Goal: Information Seeking & Learning: Learn about a topic

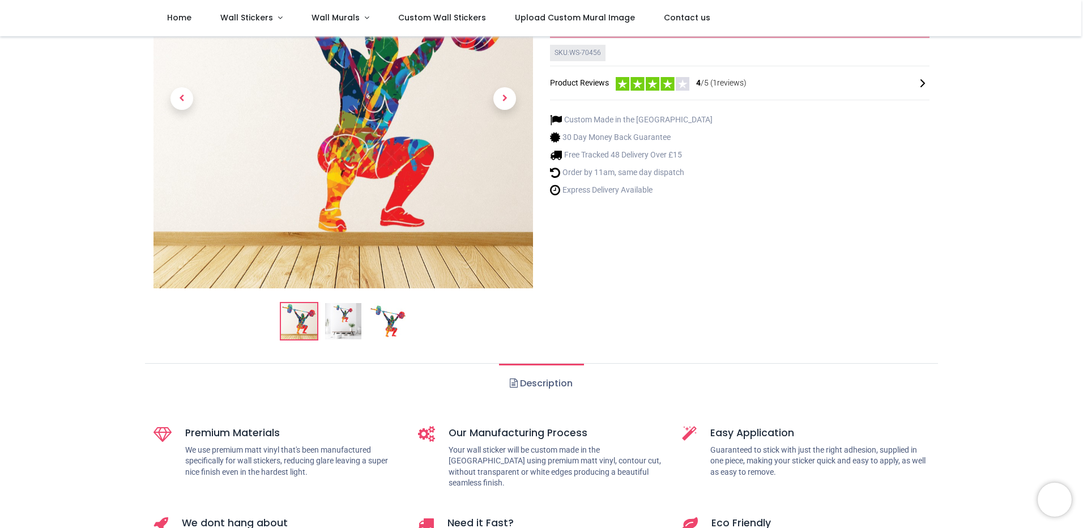
scroll to position [170, 0]
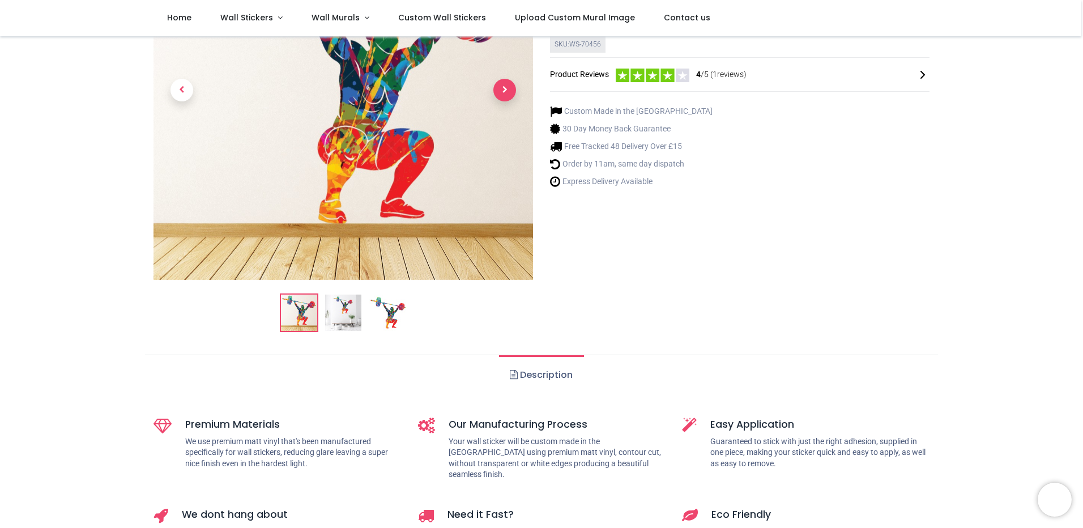
click at [499, 92] on span "Next" at bounding box center [505, 90] width 23 height 23
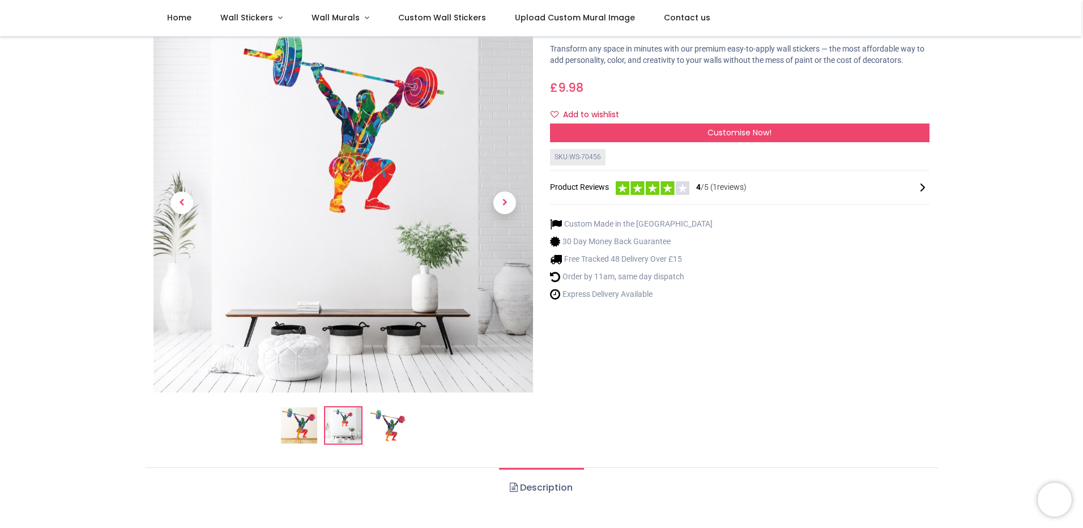
scroll to position [57, 0]
click at [499, 200] on span "Next" at bounding box center [505, 203] width 23 height 23
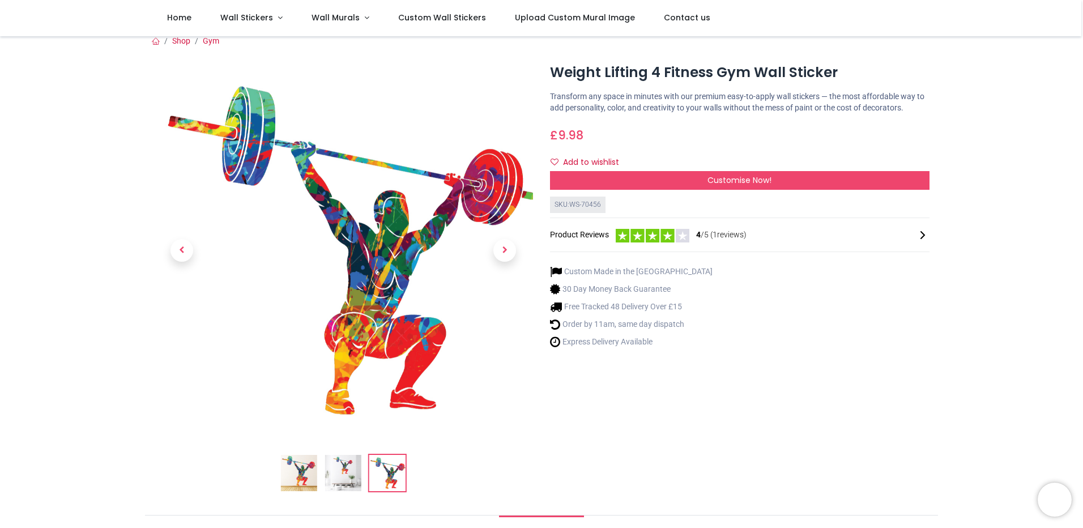
scroll to position [0, 0]
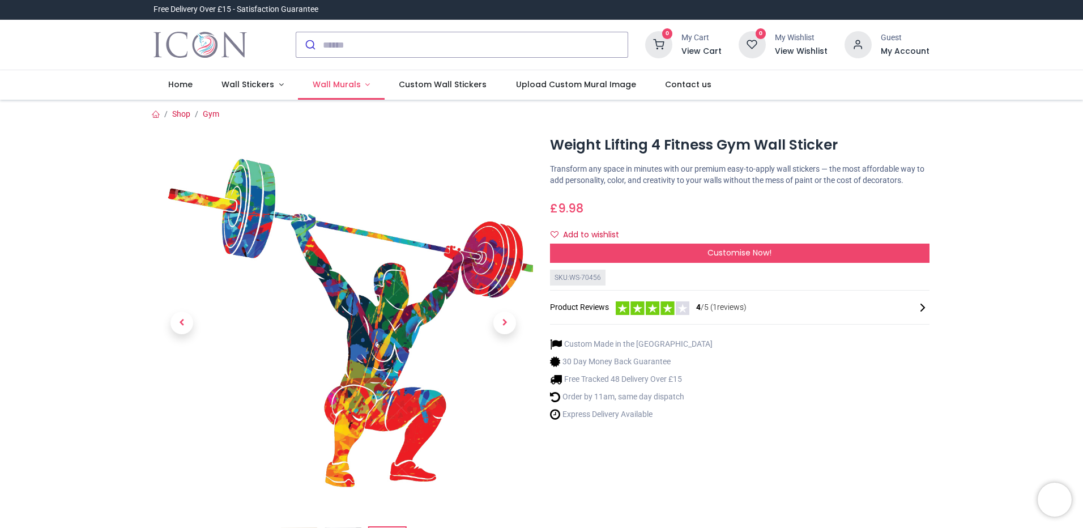
click at [327, 84] on span "Wall Murals" at bounding box center [337, 84] width 48 height 11
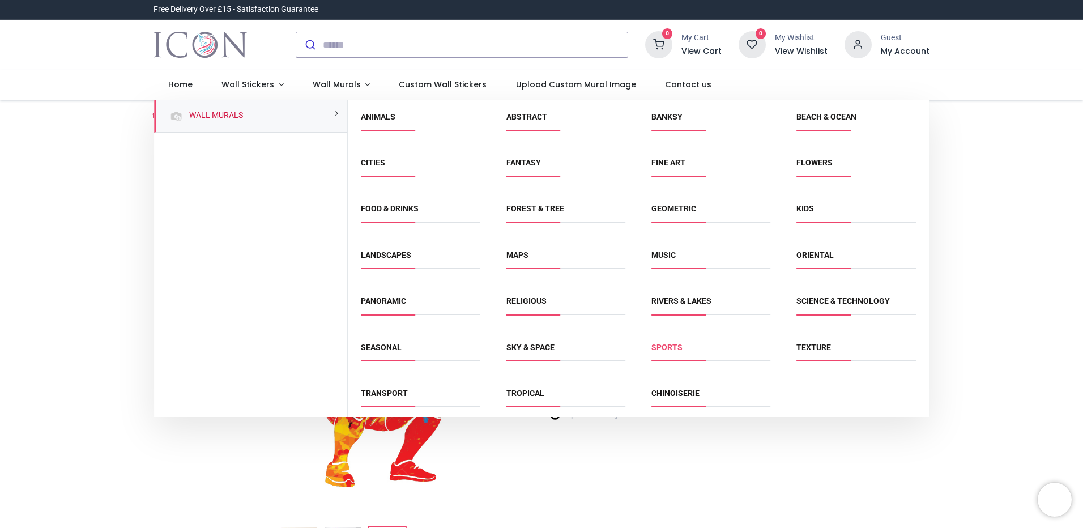
click at [669, 348] on link "Sports" at bounding box center [667, 347] width 31 height 9
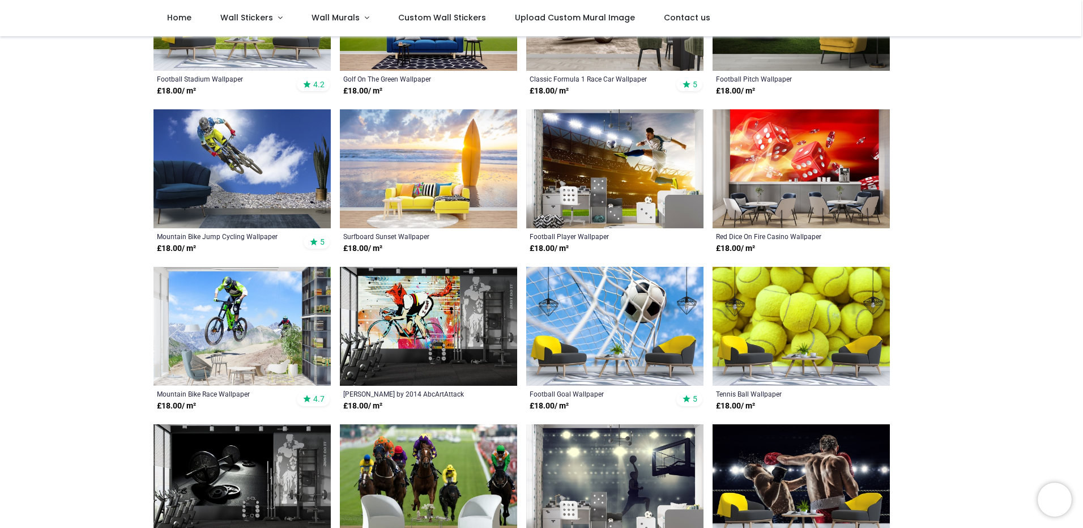
scroll to position [340, 0]
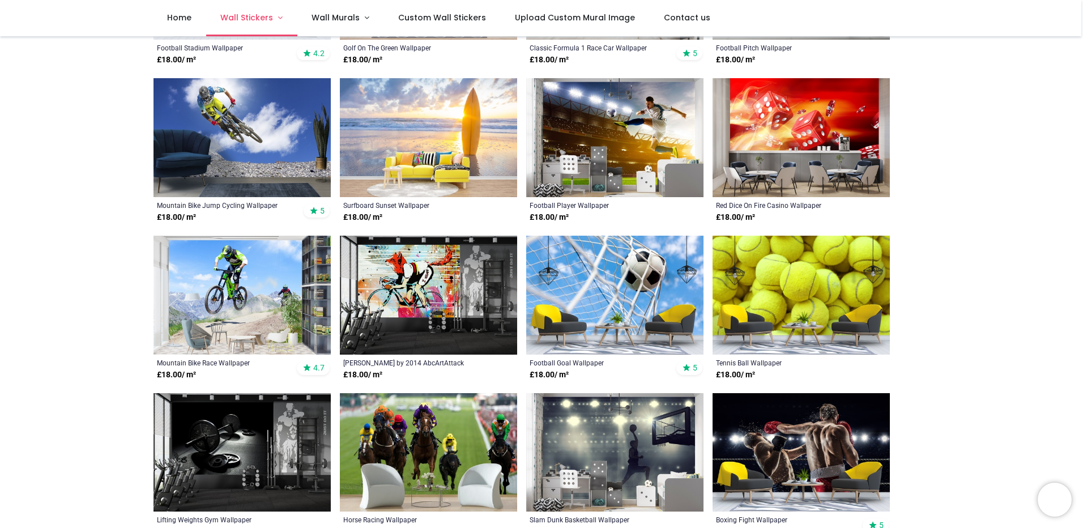
click at [241, 16] on span "Wall Stickers" at bounding box center [246, 17] width 53 height 11
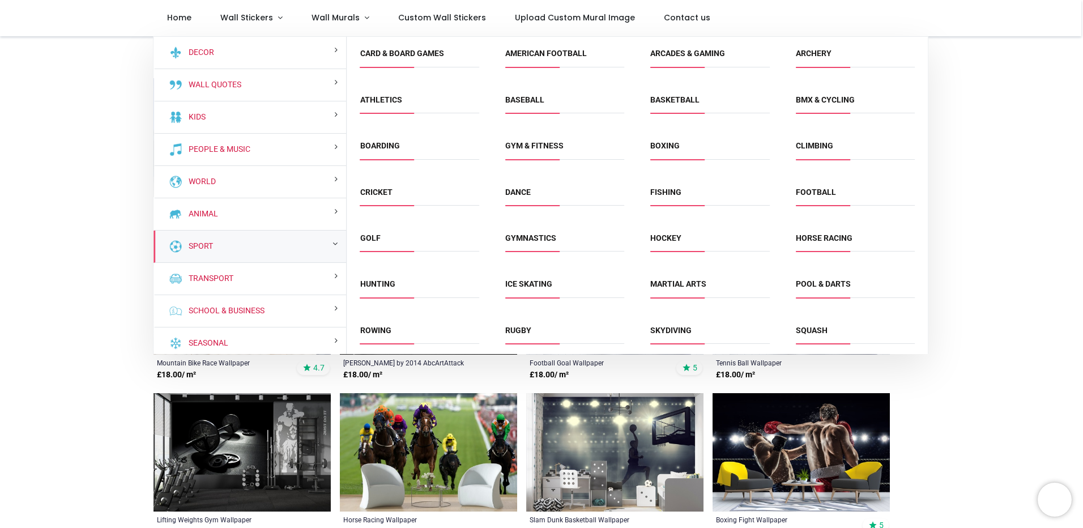
click at [228, 254] on div "Sport" at bounding box center [250, 247] width 193 height 32
click at [333, 242] on small at bounding box center [335, 244] width 5 height 8
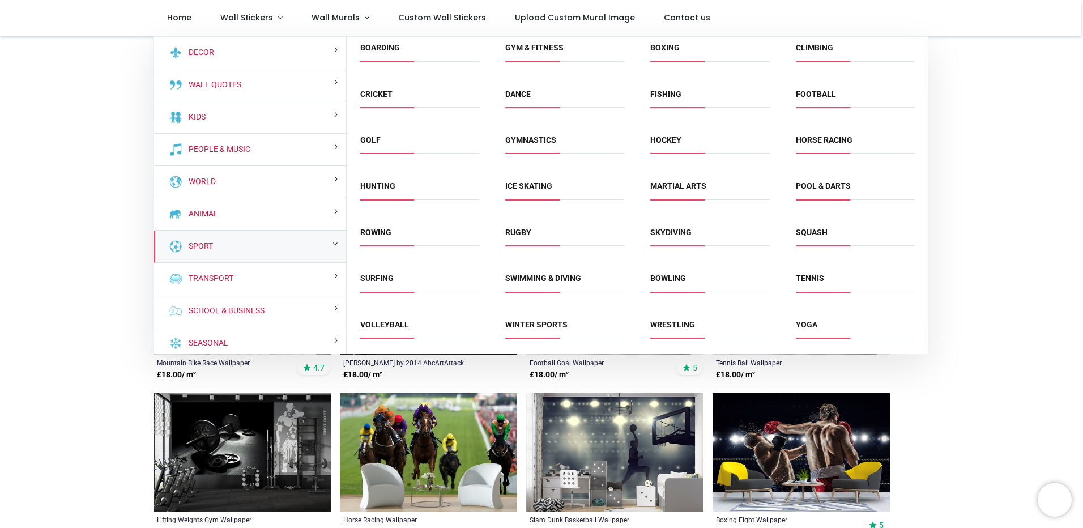
scroll to position [0, 0]
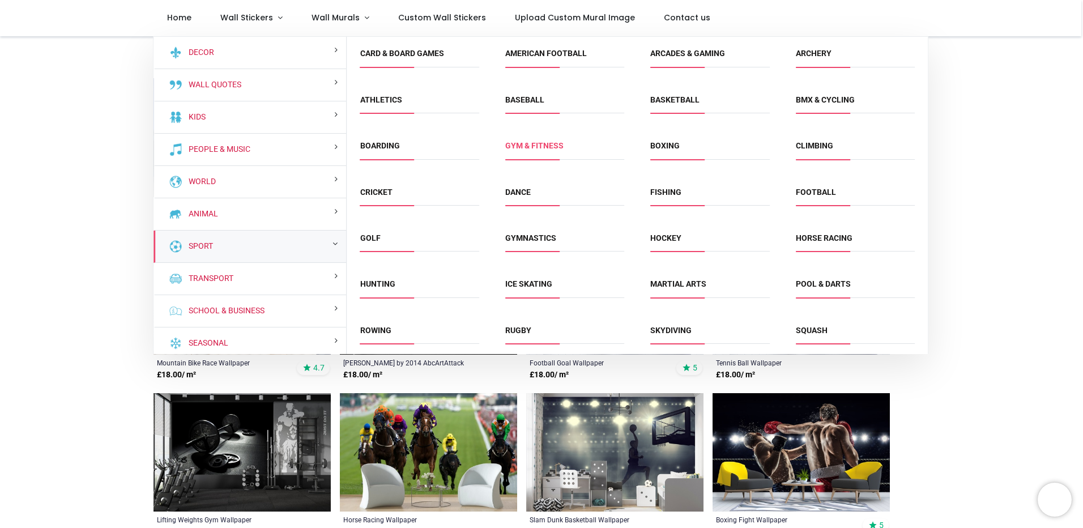
click at [536, 147] on link "Gym & fitness" at bounding box center [534, 145] width 58 height 9
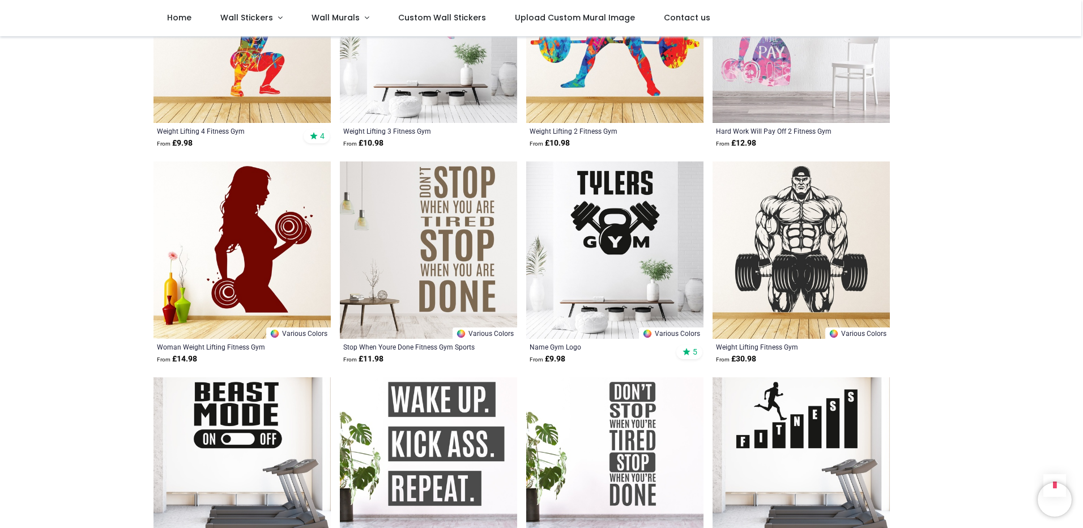
scroll to position [1077, 0]
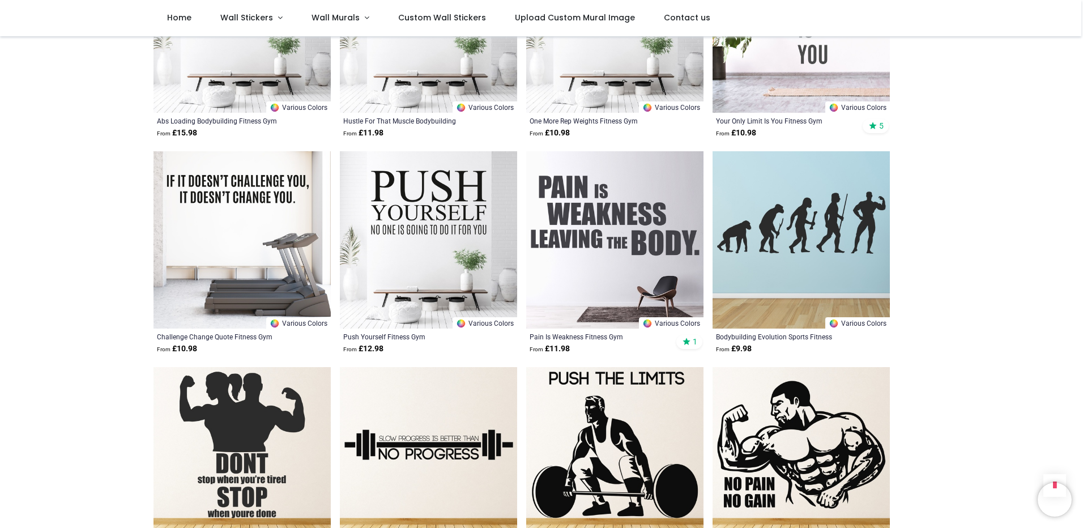
scroll to position [2776, 0]
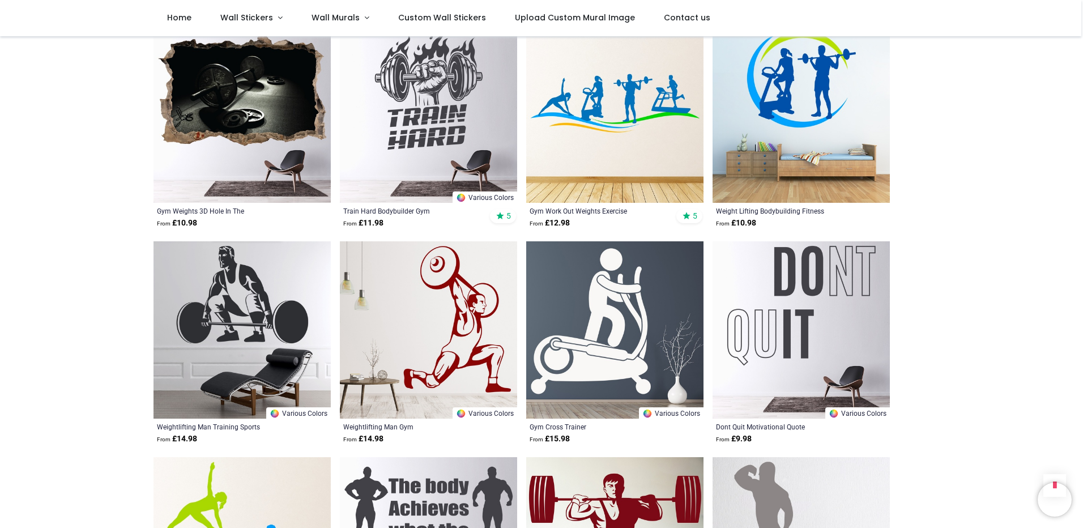
scroll to position [4136, 0]
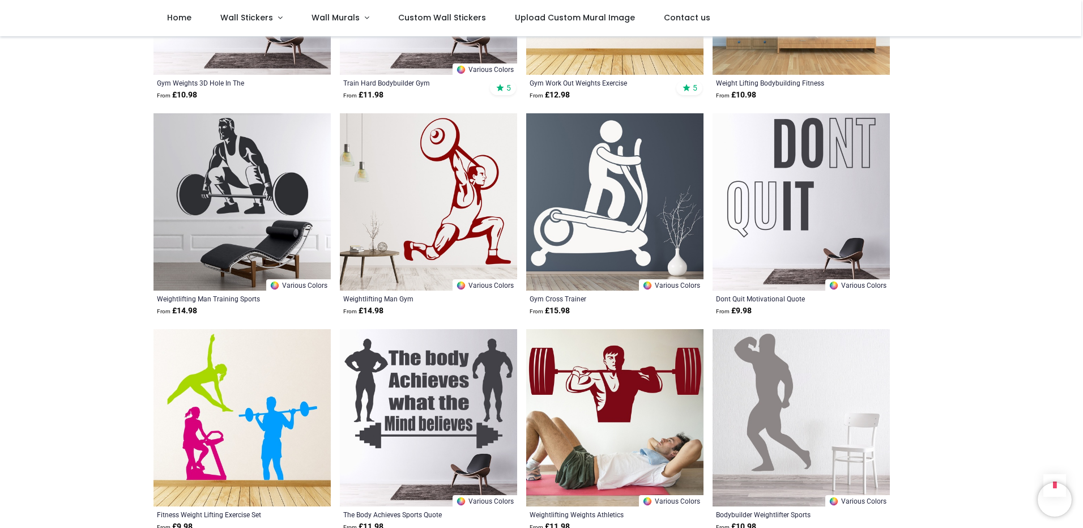
scroll to position [4363, 0]
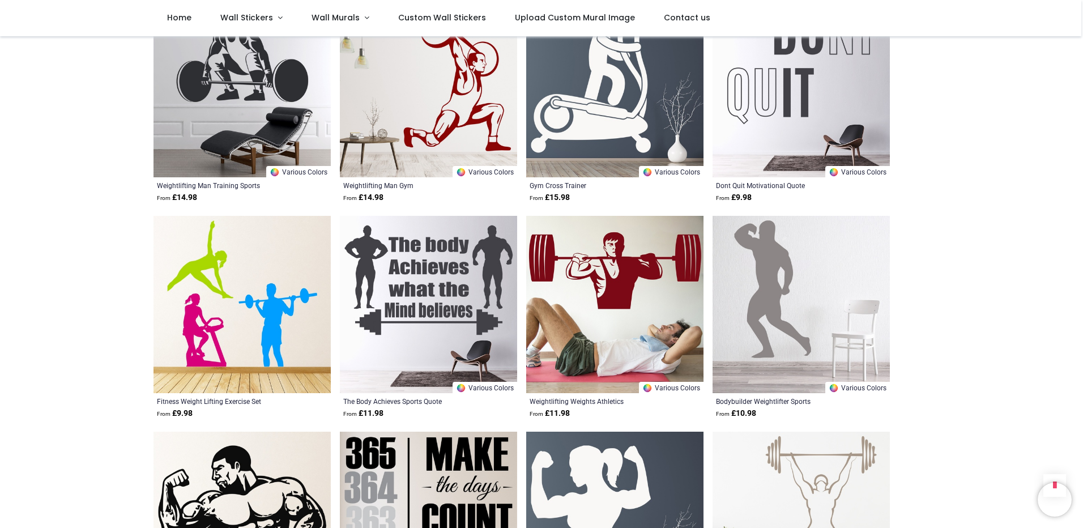
click at [775, 283] on img at bounding box center [801, 304] width 177 height 177
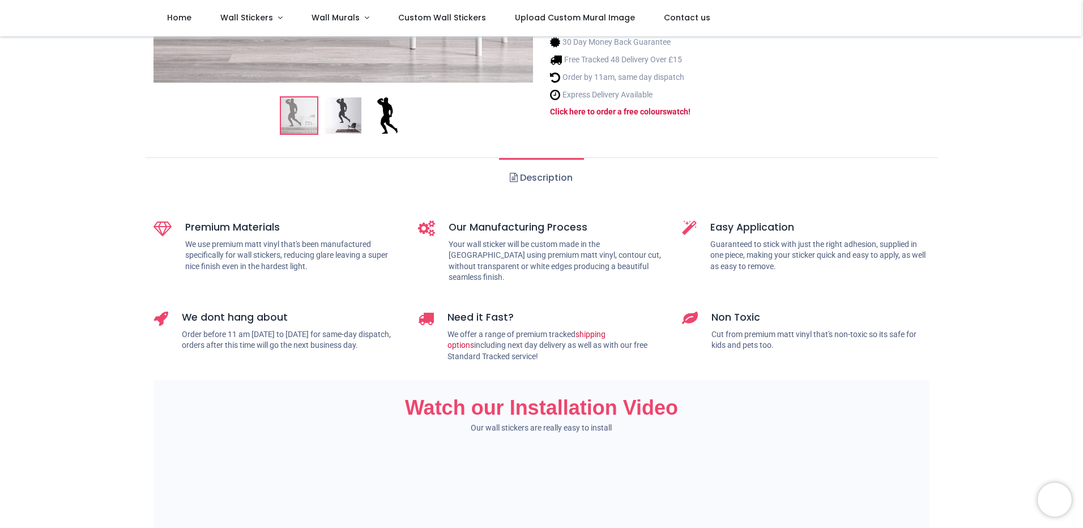
scroll to position [397, 0]
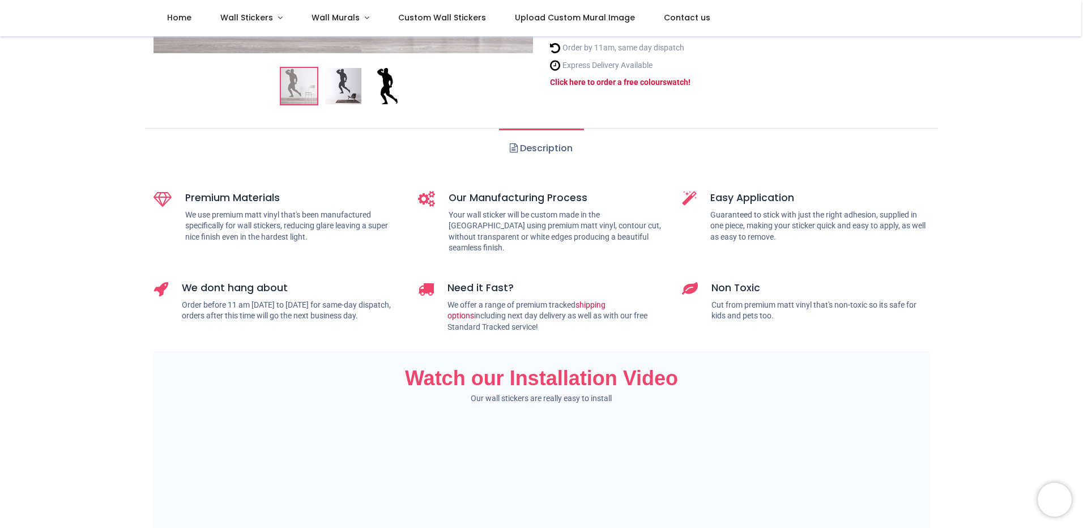
click at [551, 149] on link "Description" at bounding box center [541, 149] width 84 height 40
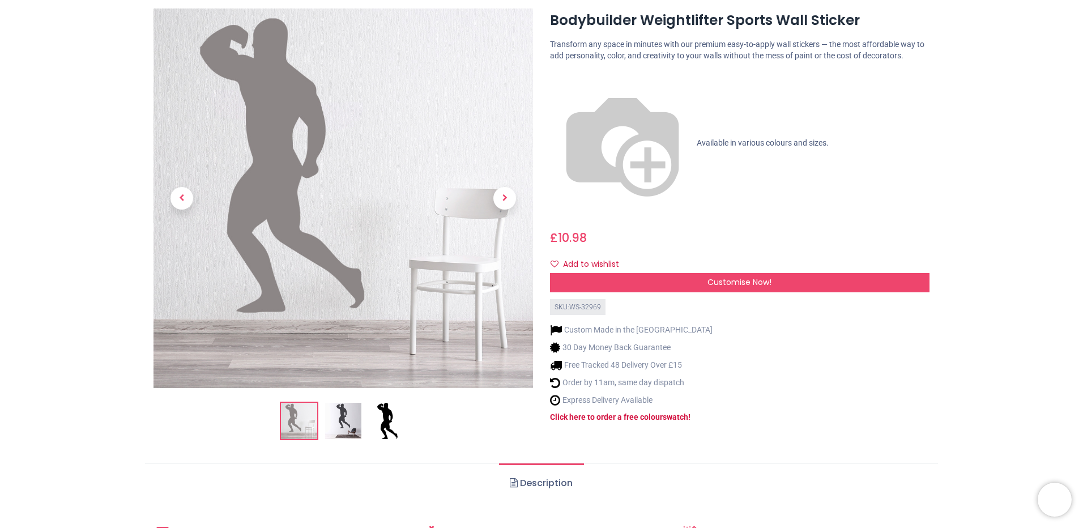
scroll to position [0, 0]
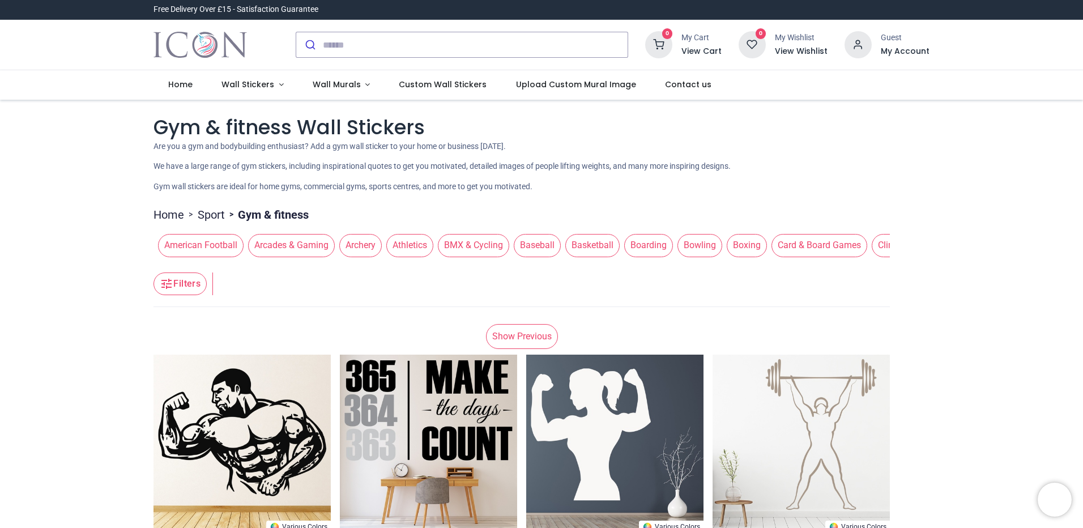
click at [525, 349] on link "Show Previous" at bounding box center [522, 336] width 72 height 25
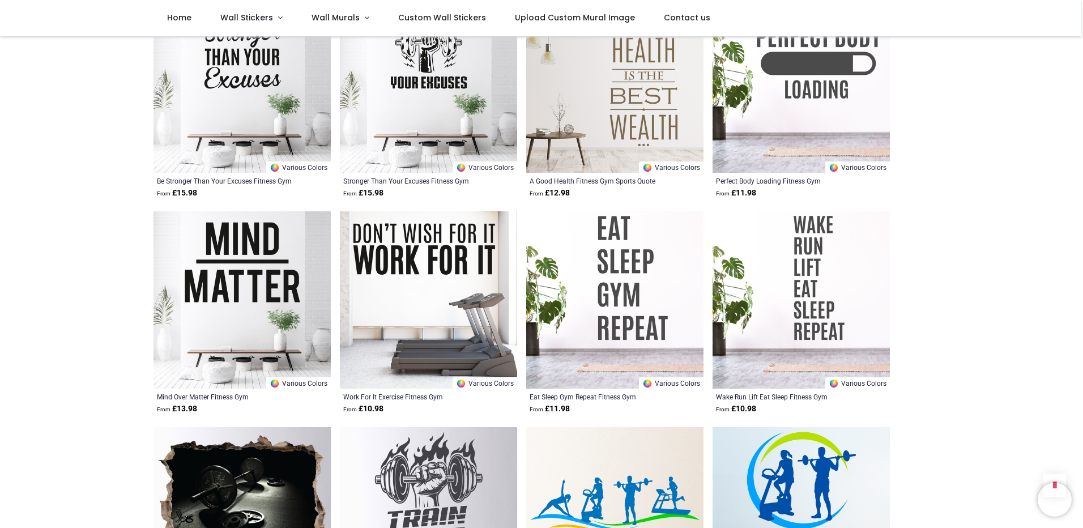
scroll to position [737, 0]
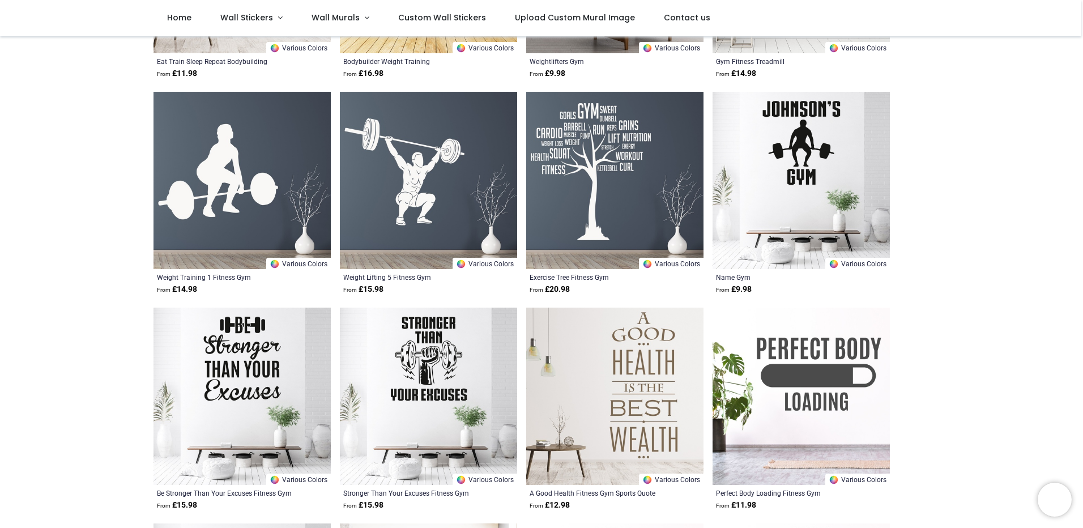
scroll to position [397, 0]
